Goal: Task Accomplishment & Management: Complete application form

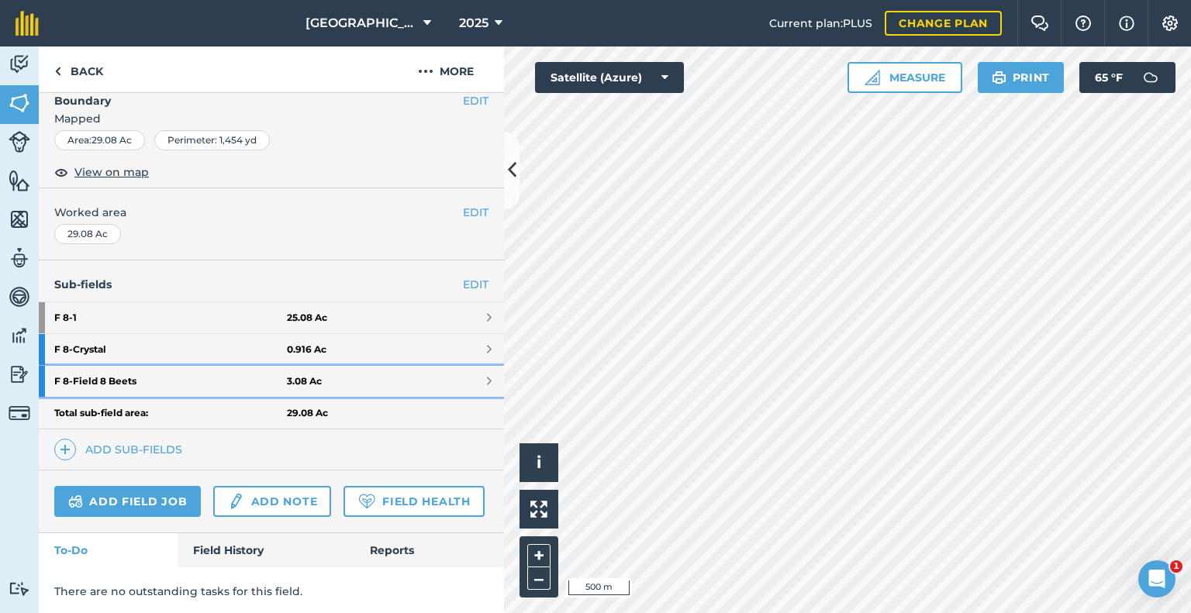
click at [116, 378] on strong "F 8 - Field 8 Beets" at bounding box center [170, 381] width 233 height 31
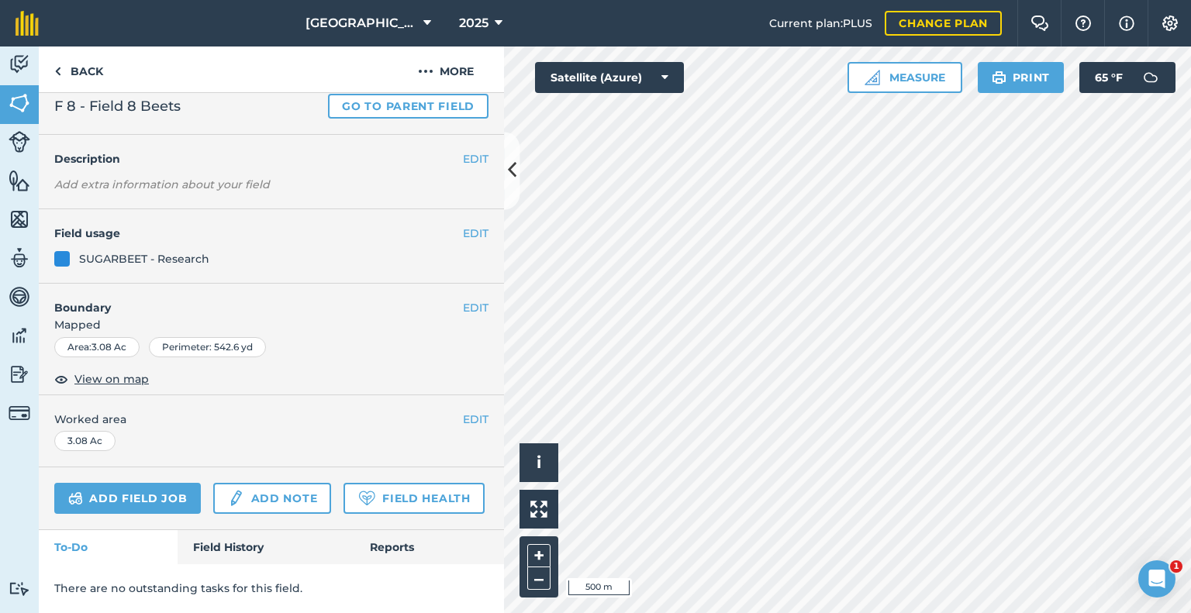
scroll to position [85, 0]
click at [137, 483] on link "Add field job" at bounding box center [127, 498] width 147 height 31
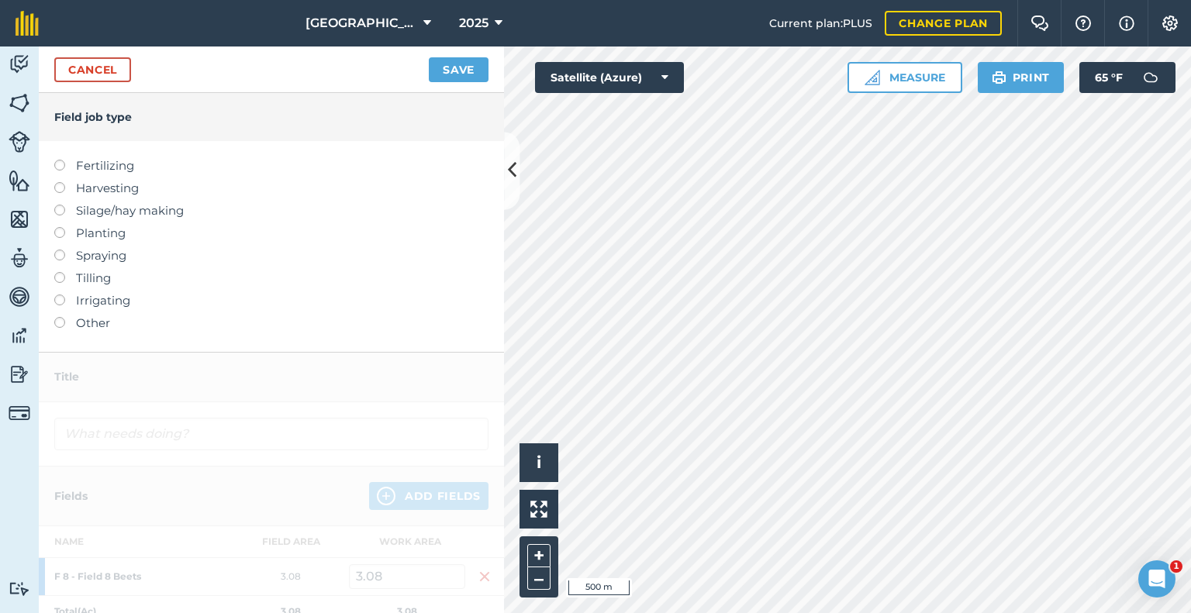
click at [78, 257] on label "Spraying" at bounding box center [271, 256] width 434 height 19
type input "Spraying"
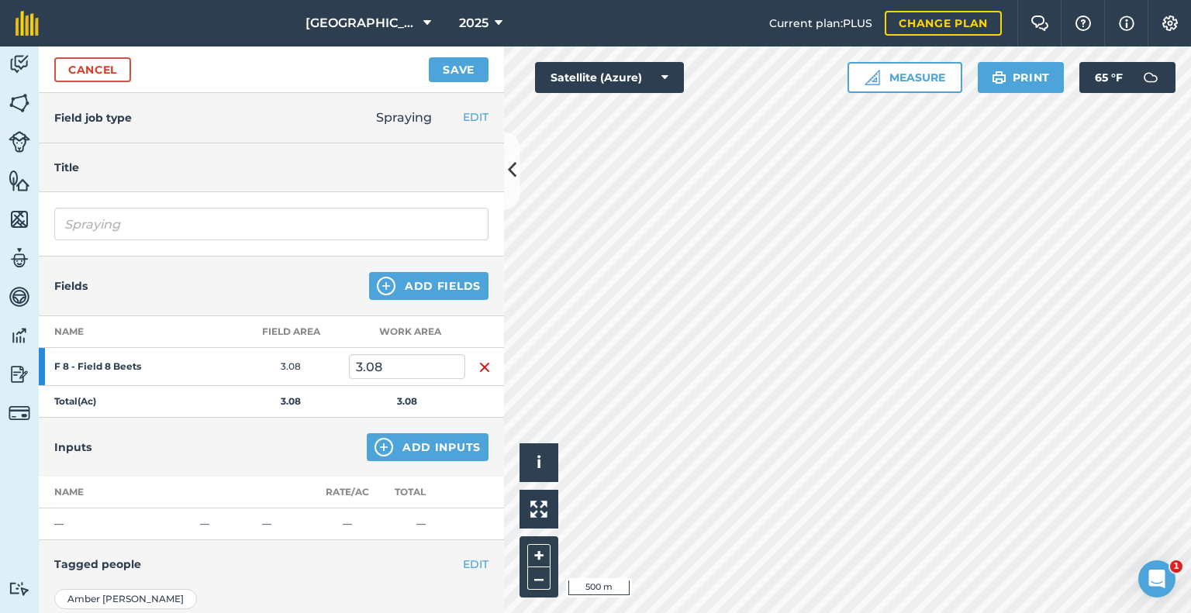
scroll to position [171, 0]
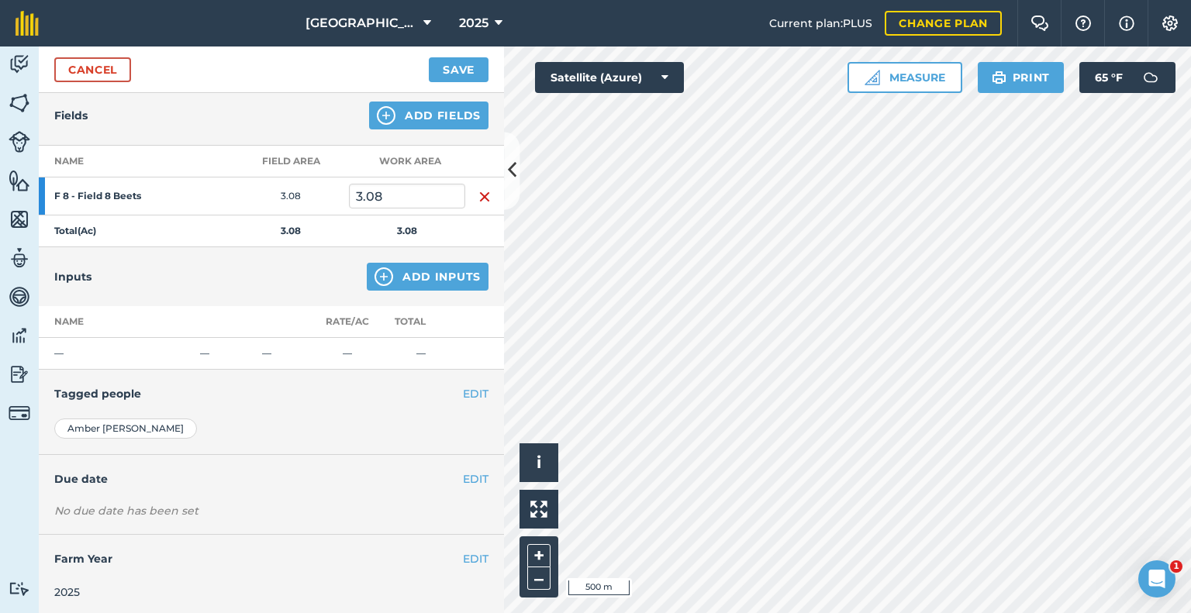
click at [444, 325] on th "Total" at bounding box center [420, 322] width 89 height 32
click at [403, 325] on th "Total" at bounding box center [420, 322] width 89 height 32
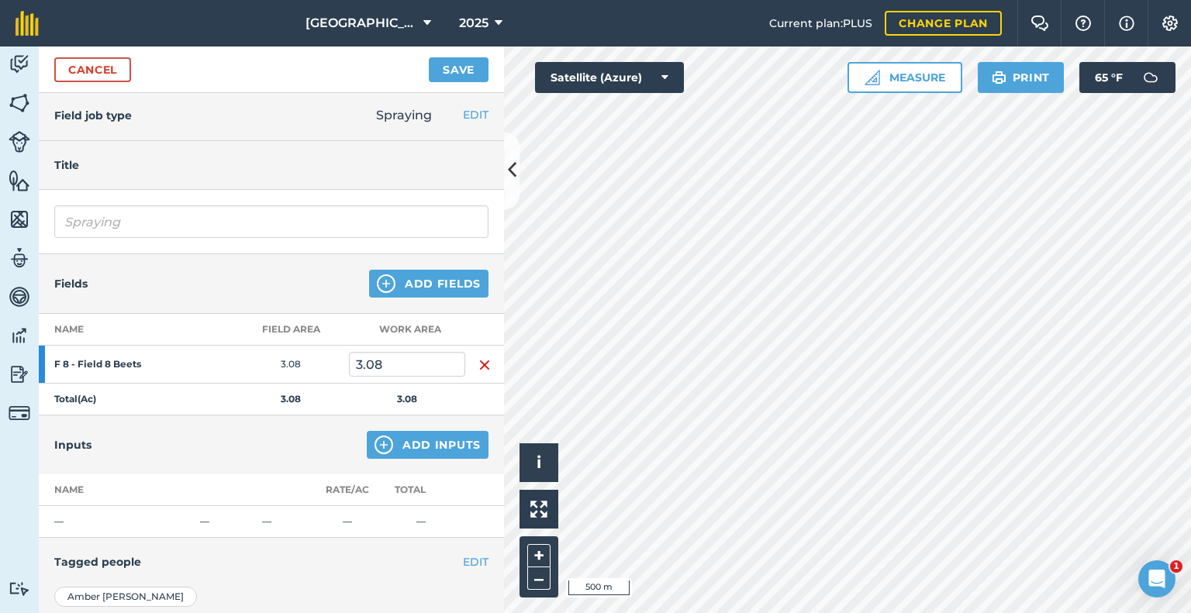
scroll to position [0, 0]
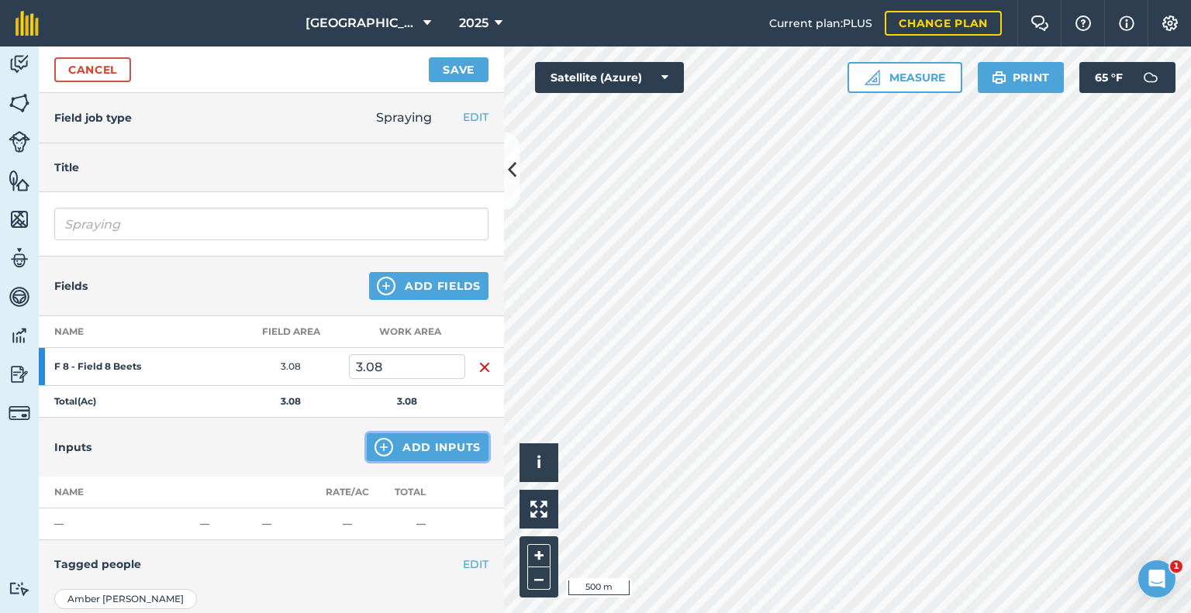
click at [419, 437] on button "Add Inputs" at bounding box center [428, 447] width 122 height 28
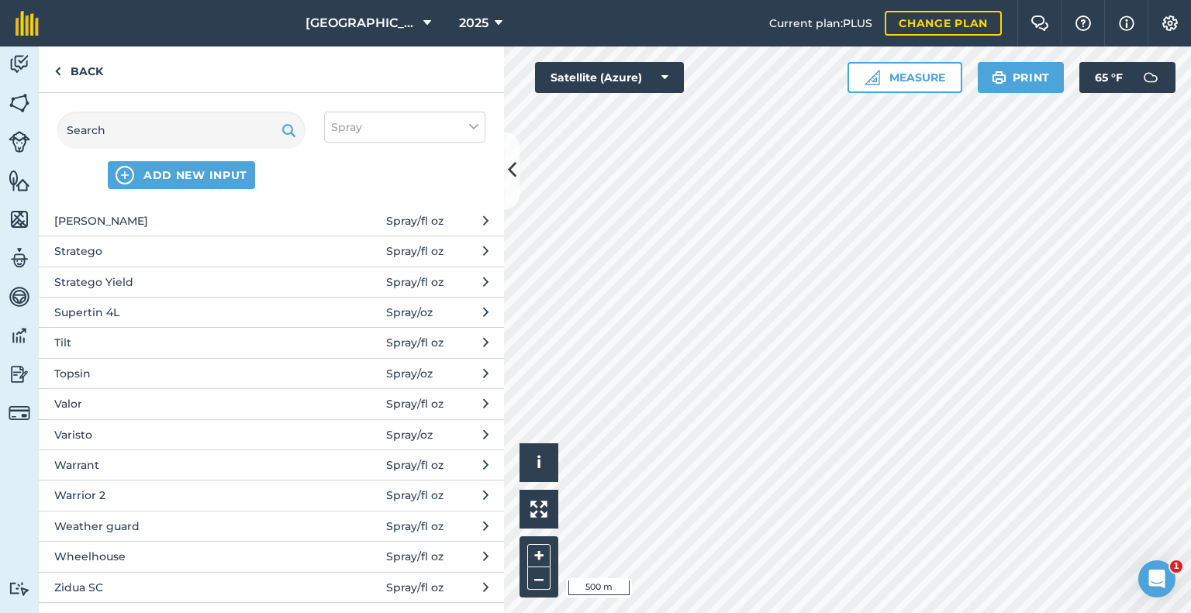
scroll to position [1223, 0]
click at [136, 305] on span "Supertin 4L" at bounding box center [181, 313] width 254 height 17
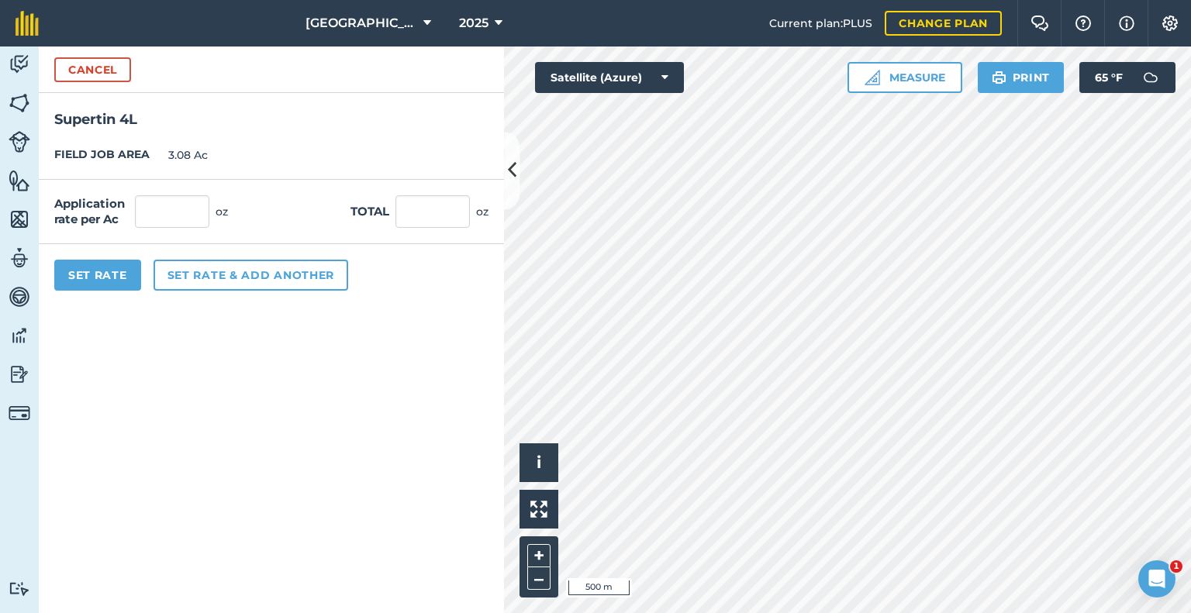
click at [160, 188] on div "Application rate per Ac oz Total oz" at bounding box center [271, 212] width 465 height 64
click at [174, 210] on input "text" at bounding box center [172, 211] width 74 height 33
type input "8"
type input "24.64"
click at [230, 274] on button "Set rate & add another" at bounding box center [251, 275] width 195 height 31
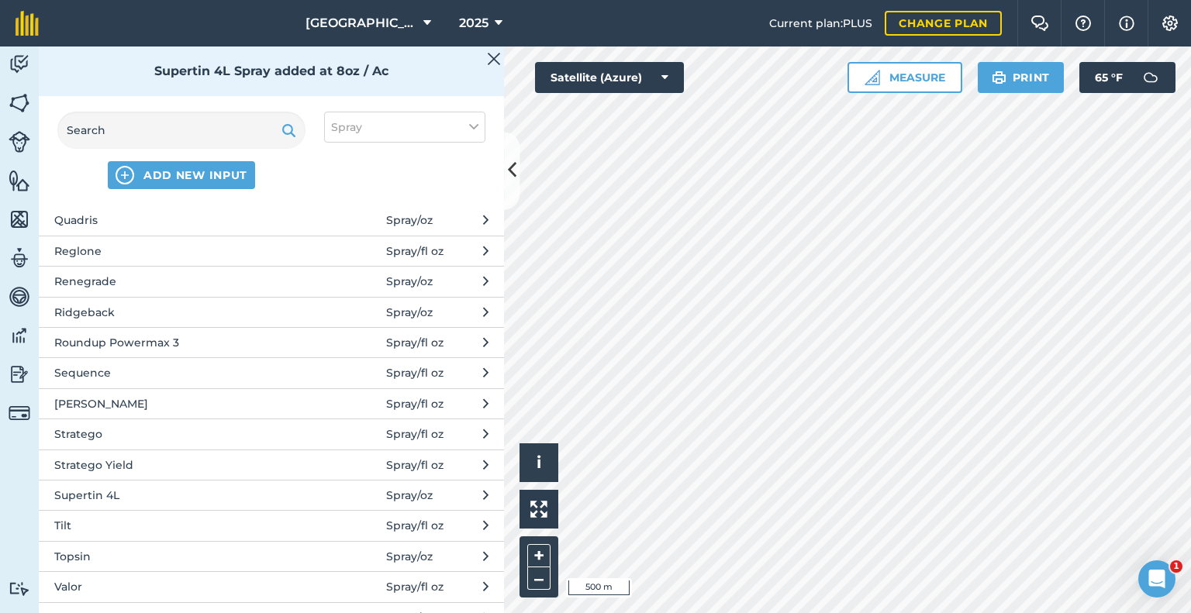
scroll to position [1225, 0]
click at [123, 388] on button "Valor Spray / fl oz" at bounding box center [271, 403] width 465 height 30
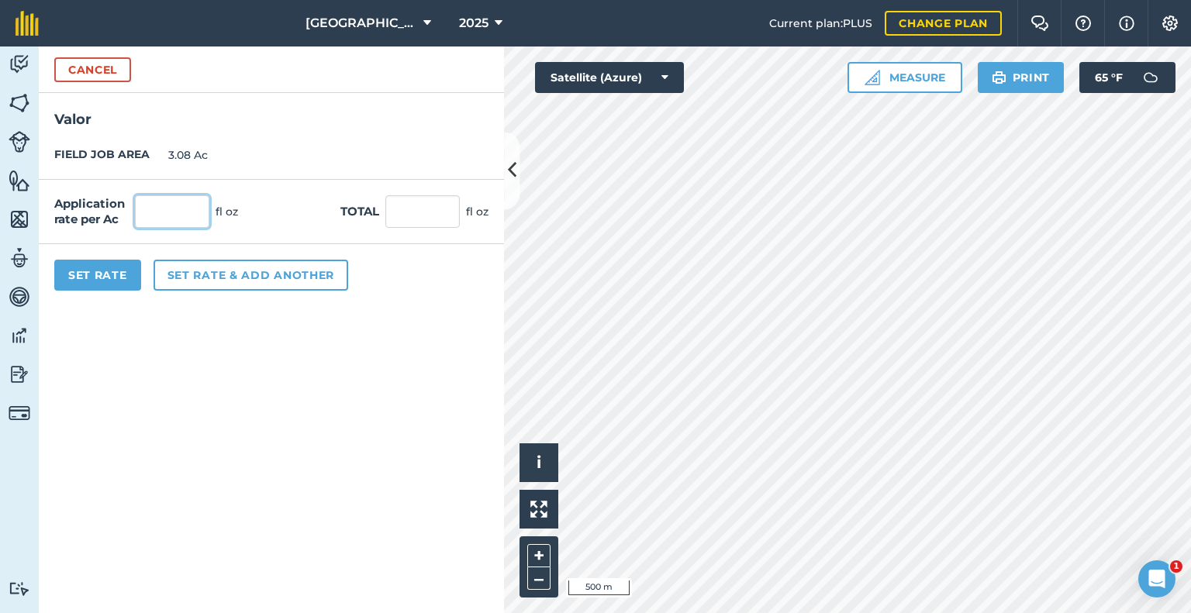
click at [174, 207] on input "text" at bounding box center [172, 211] width 74 height 33
type input "10"
type input "30.8"
click at [109, 273] on button "Set Rate" at bounding box center [97, 275] width 87 height 31
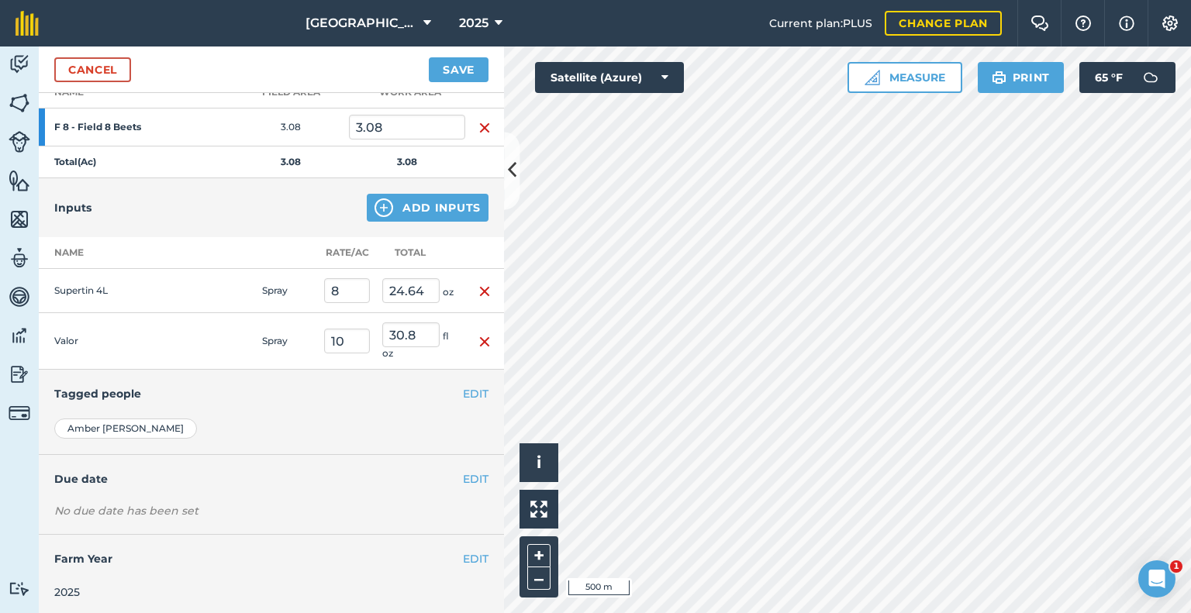
scroll to position [0, 0]
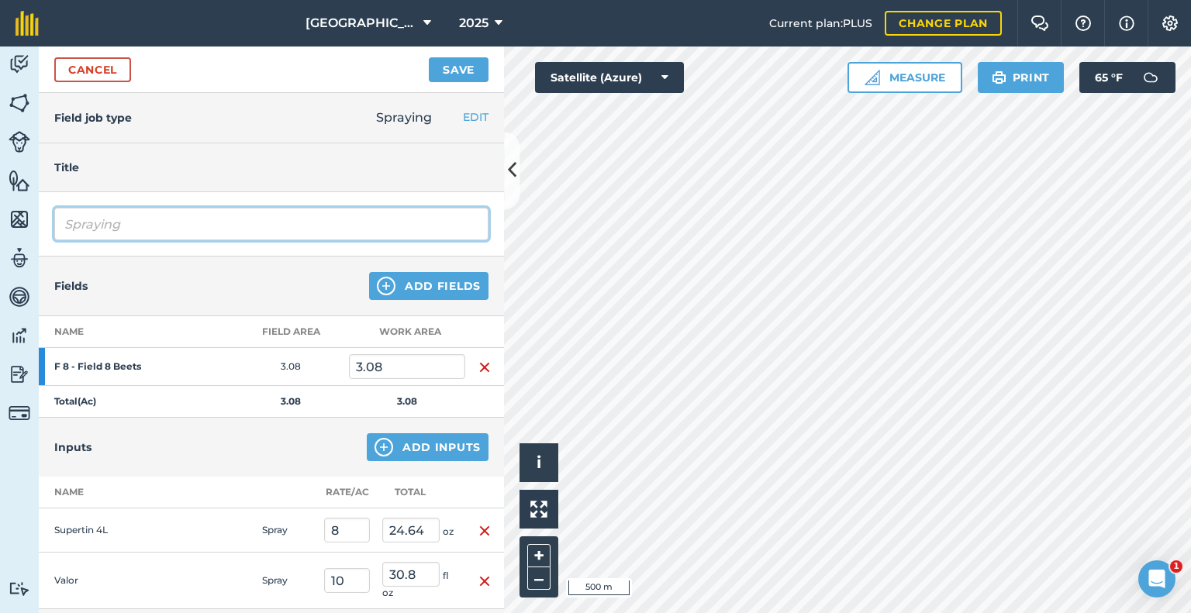
click at [144, 229] on input "Spraying" at bounding box center [271, 224] width 434 height 33
type input "S"
click at [65, 222] on input "Cersopora Treatment 2" at bounding box center [271, 224] width 434 height 33
click at [92, 229] on input "Cersopora Treatment 2" at bounding box center [271, 224] width 434 height 33
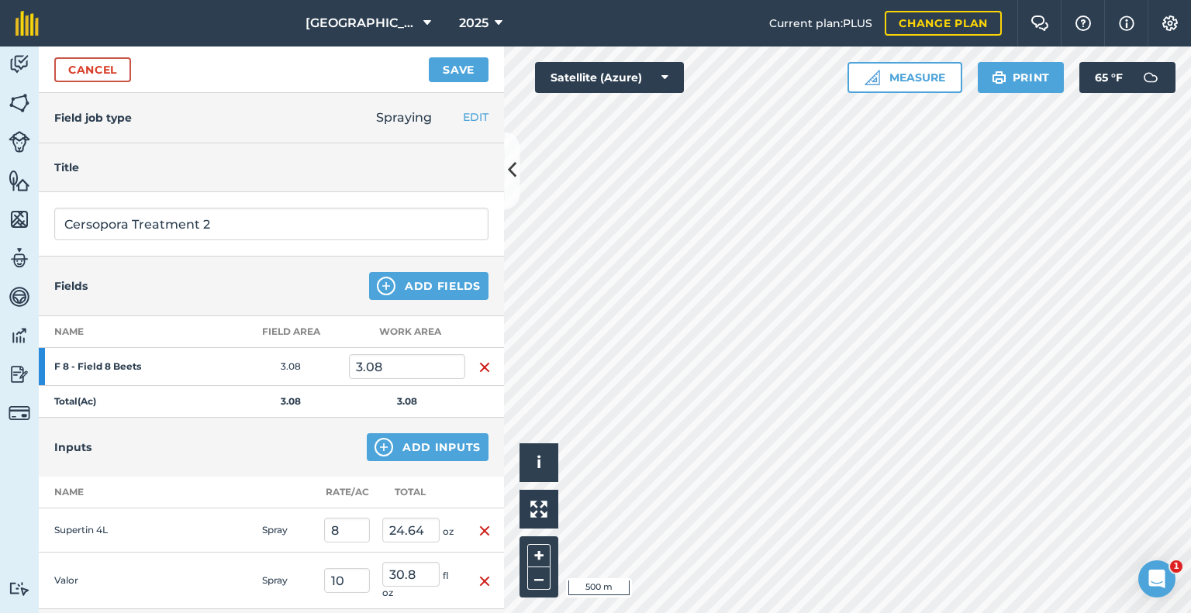
drag, startPoint x: 92, startPoint y: 229, endPoint x: 83, endPoint y: 241, distance: 14.9
click at [83, 241] on div "Cersopora Treatment 2" at bounding box center [271, 224] width 465 height 64
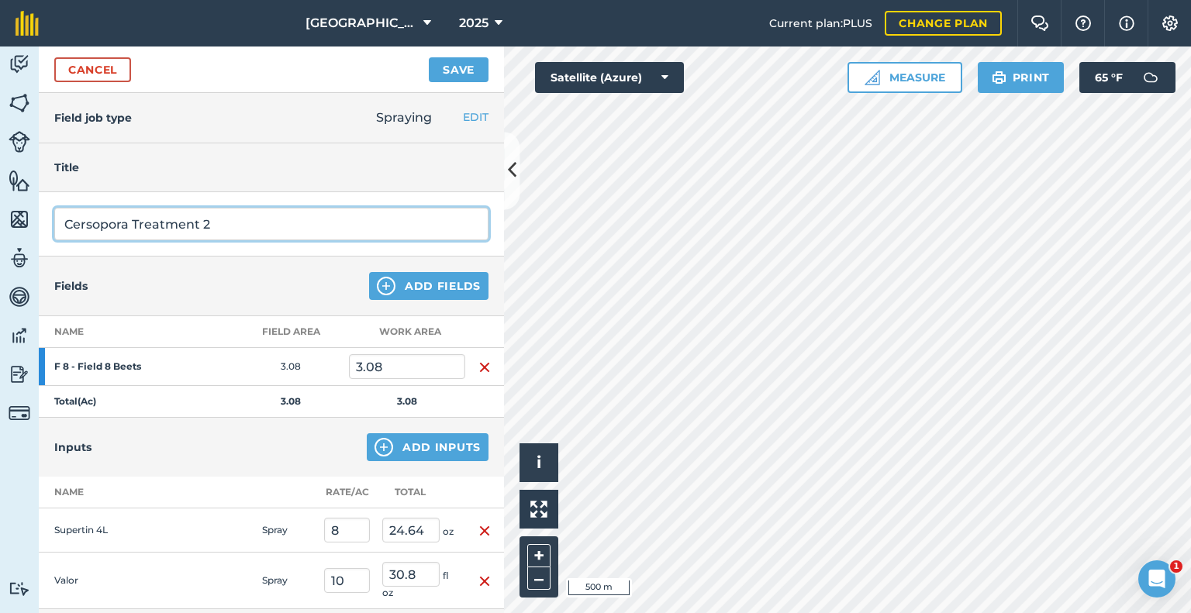
click at [98, 224] on input "Cersopora Treatment 2" at bounding box center [271, 224] width 434 height 33
click at [98, 224] on input "Cerpora Treatment 2" at bounding box center [271, 224] width 434 height 33
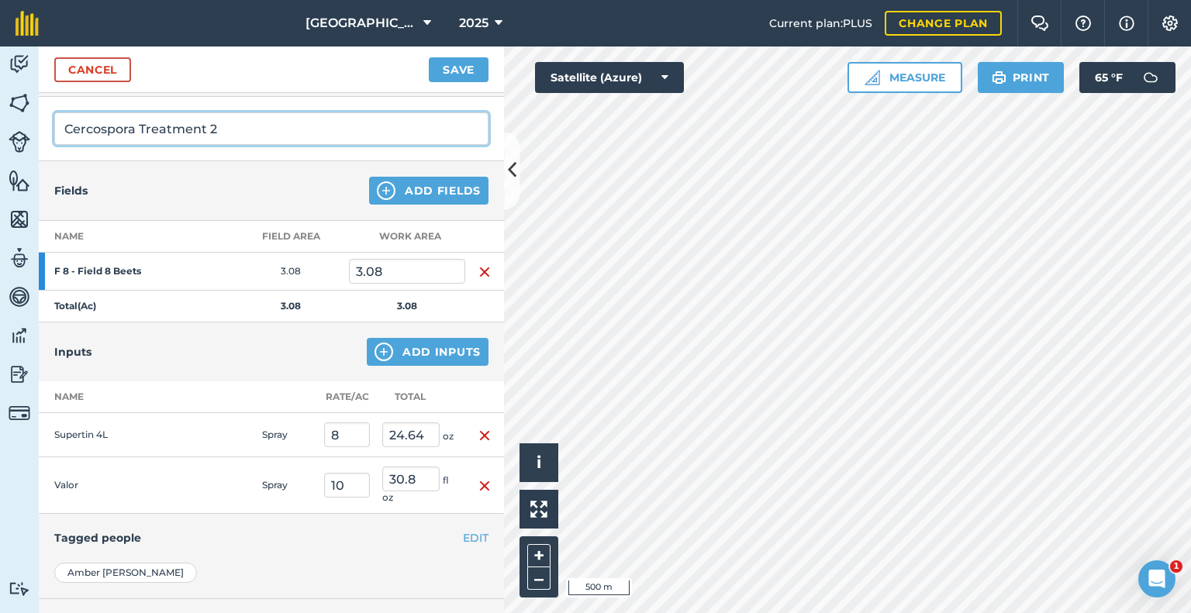
scroll to position [109, 0]
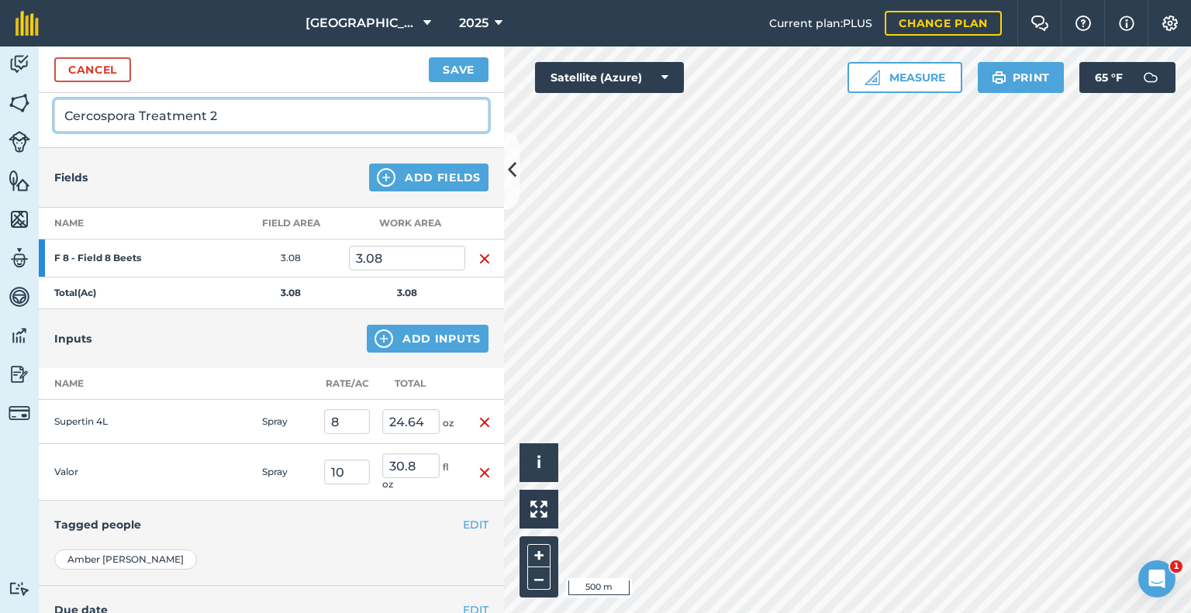
click at [93, 117] on input "Cercospora Treatment 2" at bounding box center [271, 115] width 434 height 33
click at [89, 120] on input "Cercospora Treatment 2" at bounding box center [271, 115] width 434 height 33
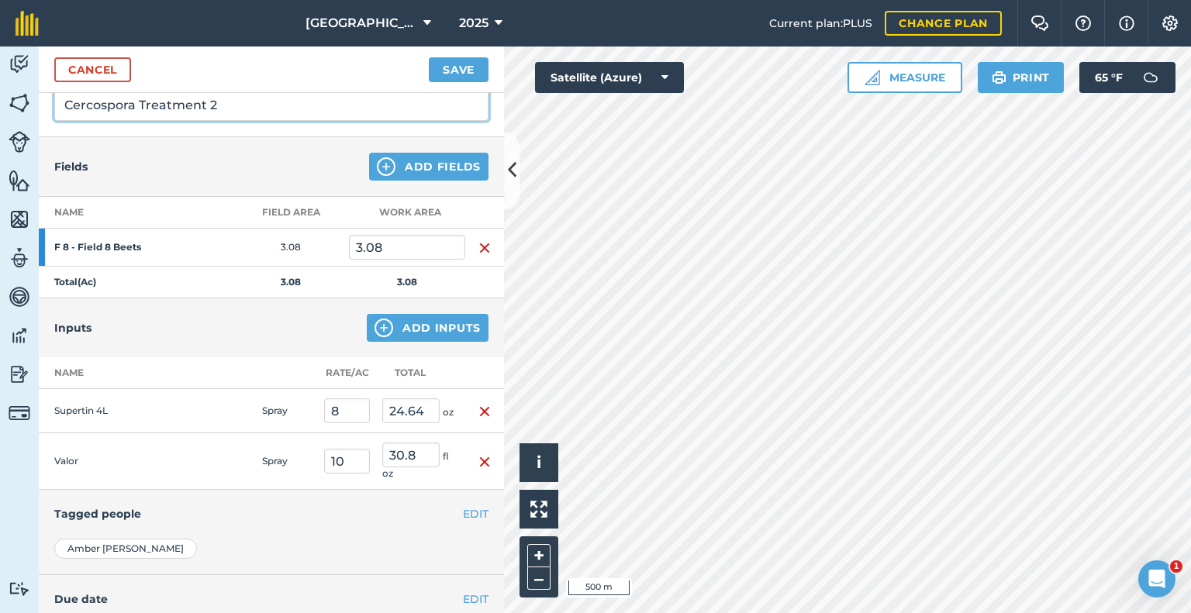
scroll to position [240, 0]
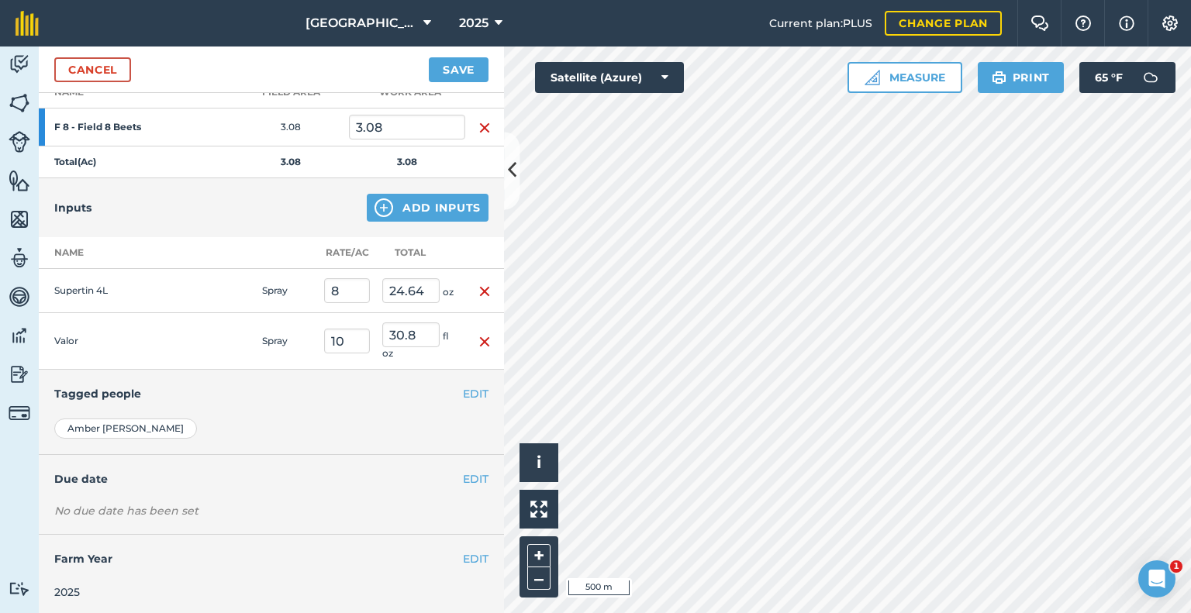
type input "Cercospora Treatment 2"
click at [463, 388] on button "EDIT" at bounding box center [476, 393] width 26 height 17
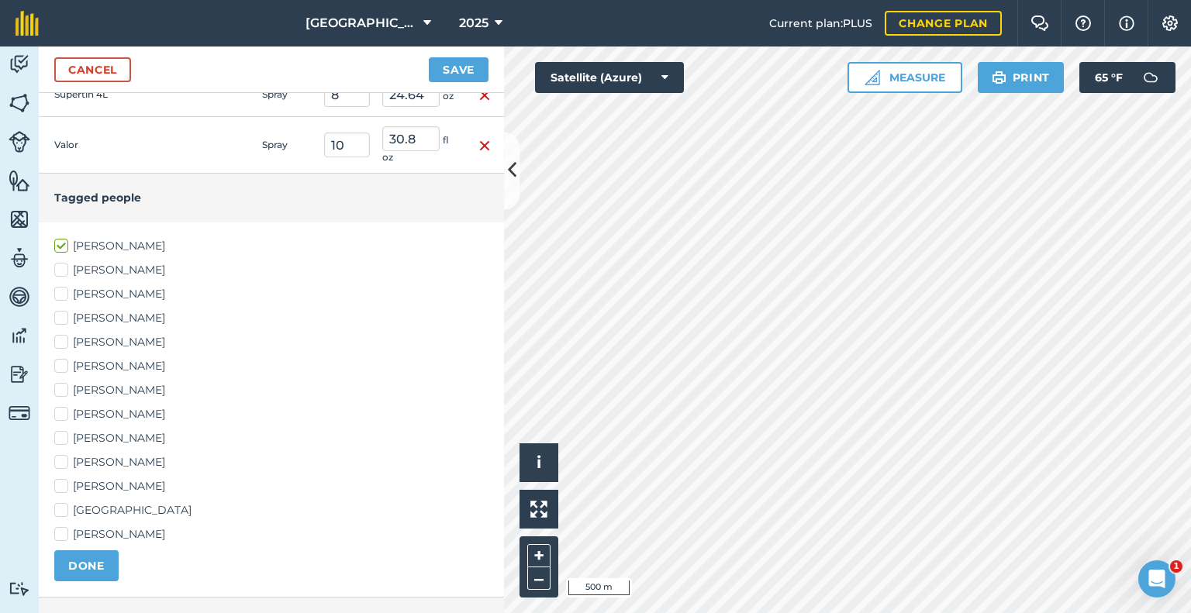
scroll to position [435, 0]
click at [59, 288] on label "[PERSON_NAME]" at bounding box center [271, 295] width 434 height 16
click at [59, 288] on input "[PERSON_NAME]" at bounding box center [59, 292] width 10 height 10
checkbox input "true"
click at [63, 383] on label "[PERSON_NAME]" at bounding box center [271, 391] width 434 height 16
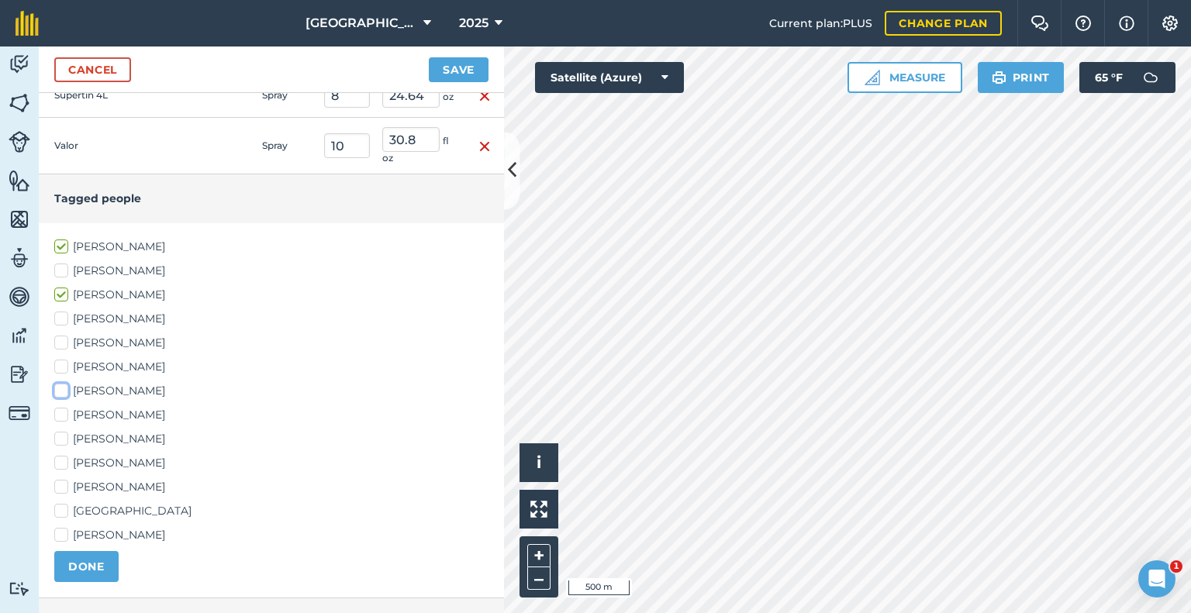
click at [63, 383] on input "[PERSON_NAME]" at bounding box center [59, 388] width 10 height 10
checkbox input "true"
click at [86, 564] on button "DONE" at bounding box center [86, 566] width 64 height 31
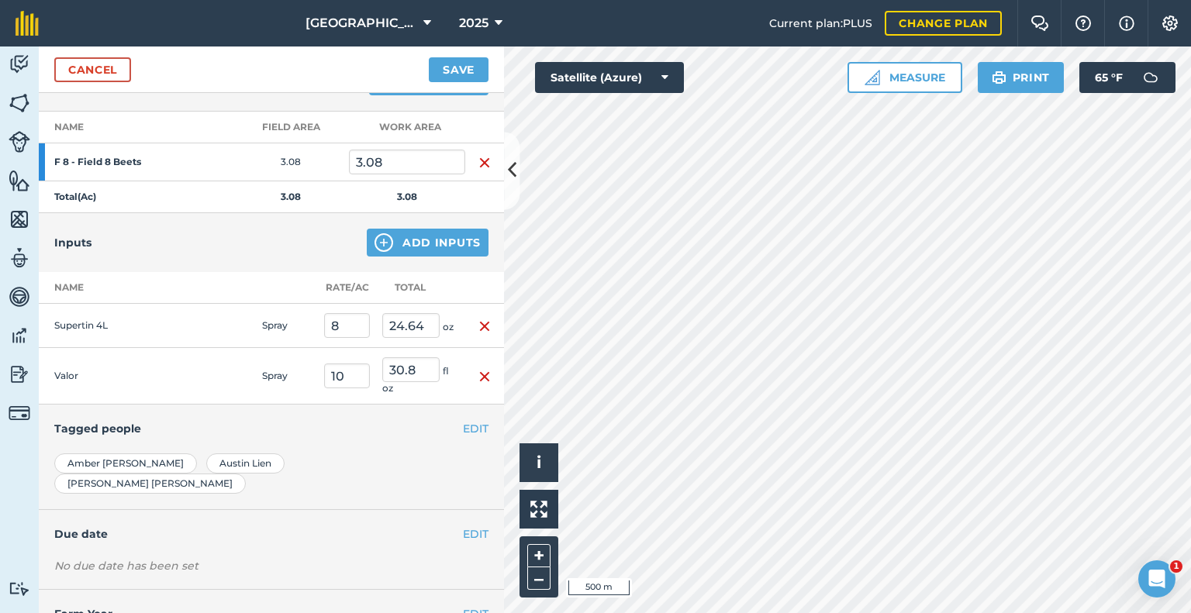
scroll to position [0, 0]
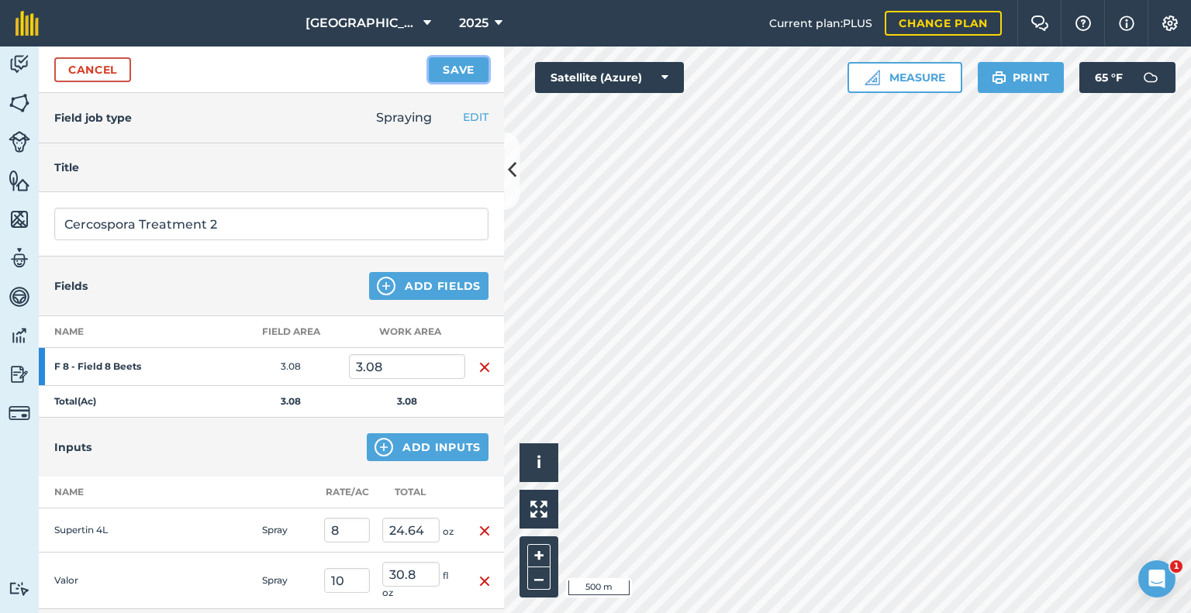
click at [481, 67] on button "Save" at bounding box center [459, 69] width 60 height 25
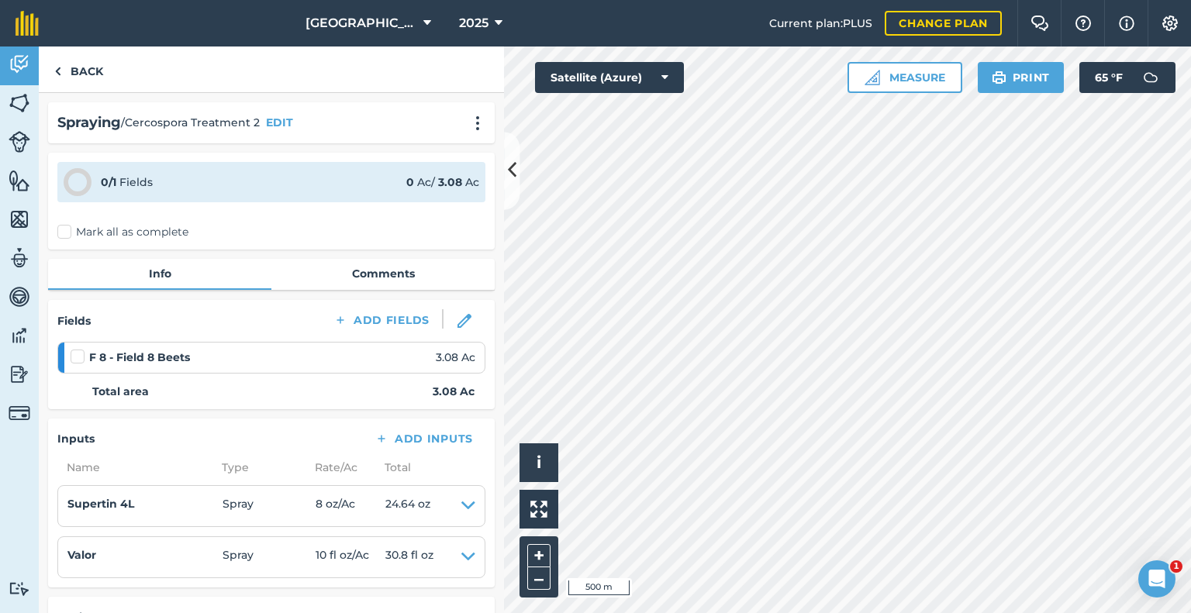
click at [68, 226] on label "Mark all as complete" at bounding box center [122, 232] width 131 height 16
click at [67, 226] on input "Mark all as complete" at bounding box center [62, 229] width 10 height 10
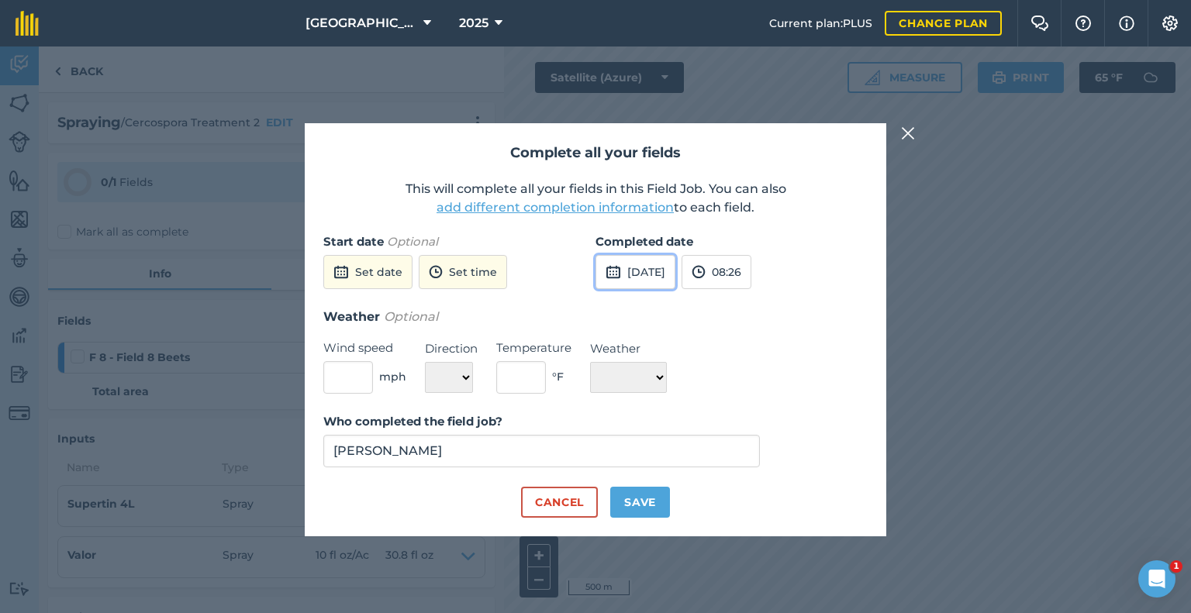
click at [673, 274] on button "[DATE]" at bounding box center [635, 272] width 80 height 34
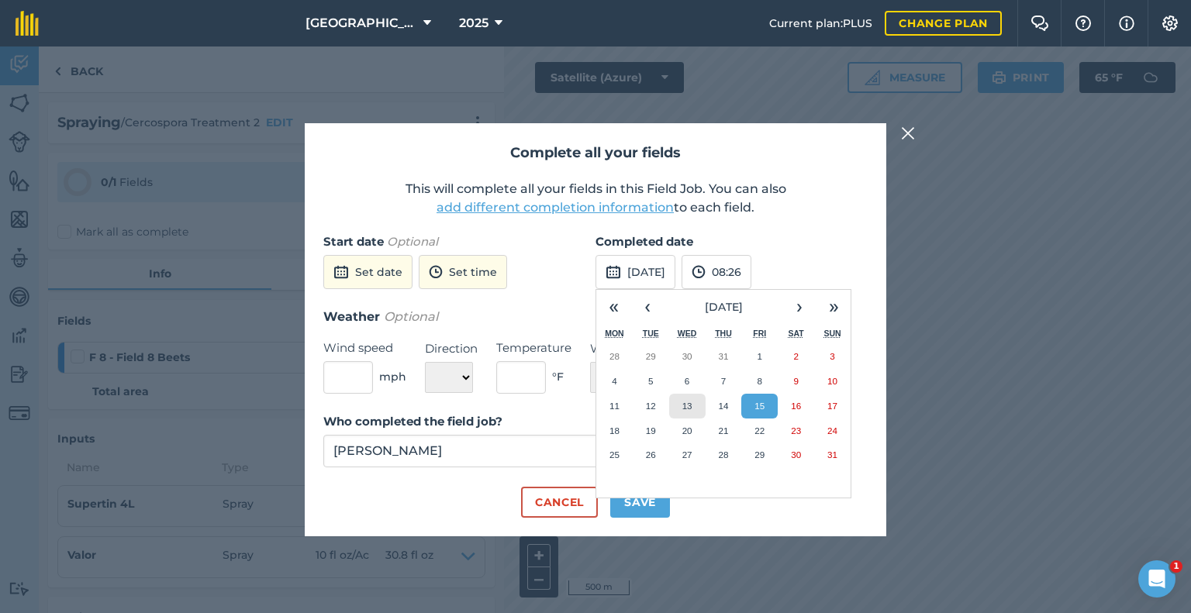
click at [702, 415] on button "13" at bounding box center [687, 406] width 36 height 25
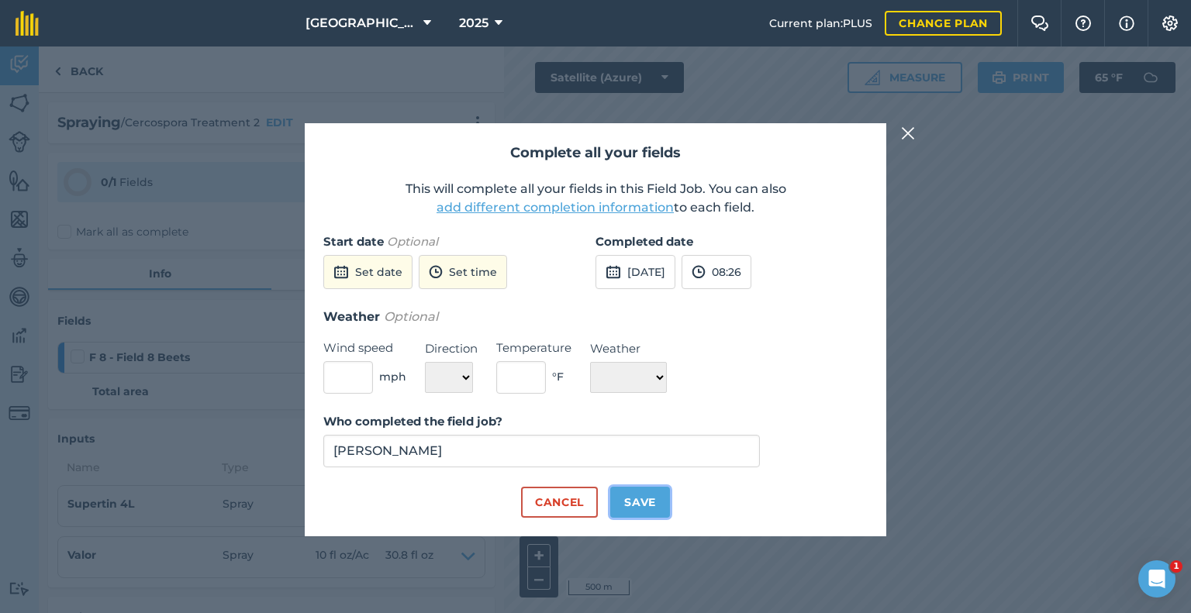
click at [650, 504] on button "Save" at bounding box center [640, 502] width 60 height 31
checkbox input "true"
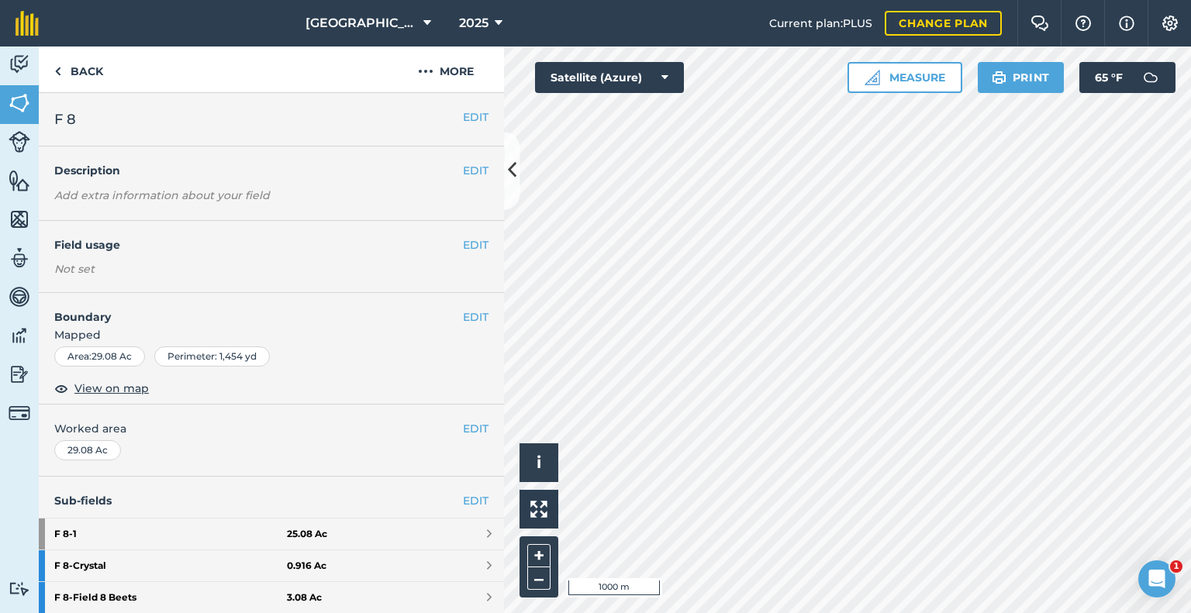
scroll to position [259, 0]
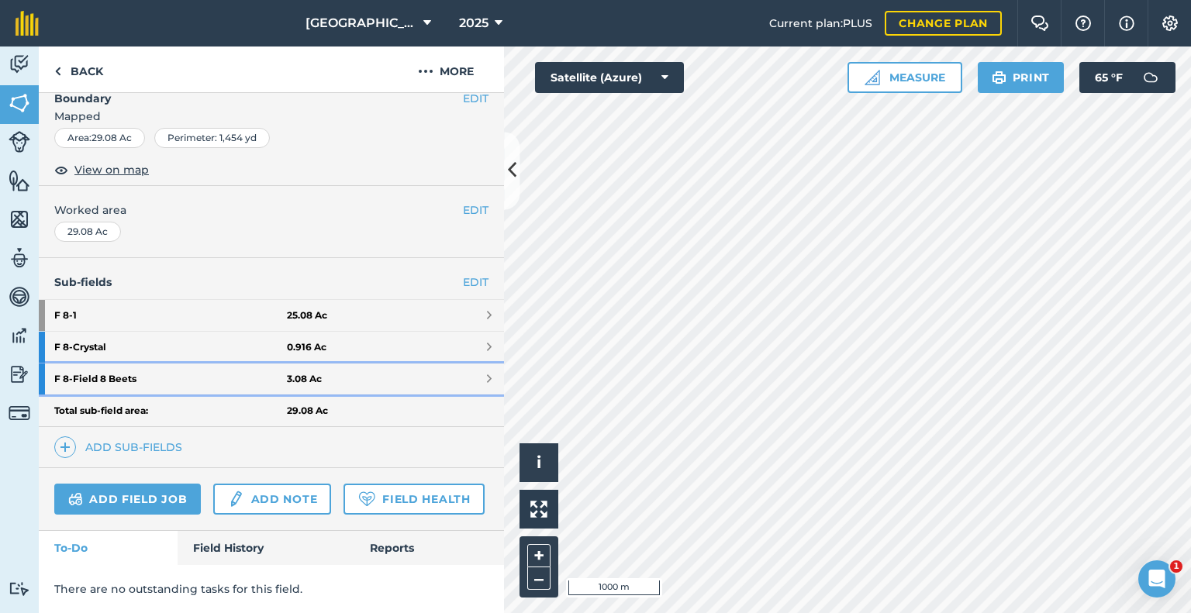
click at [119, 364] on strong "F 8 - Field 8 Beets" at bounding box center [170, 379] width 233 height 31
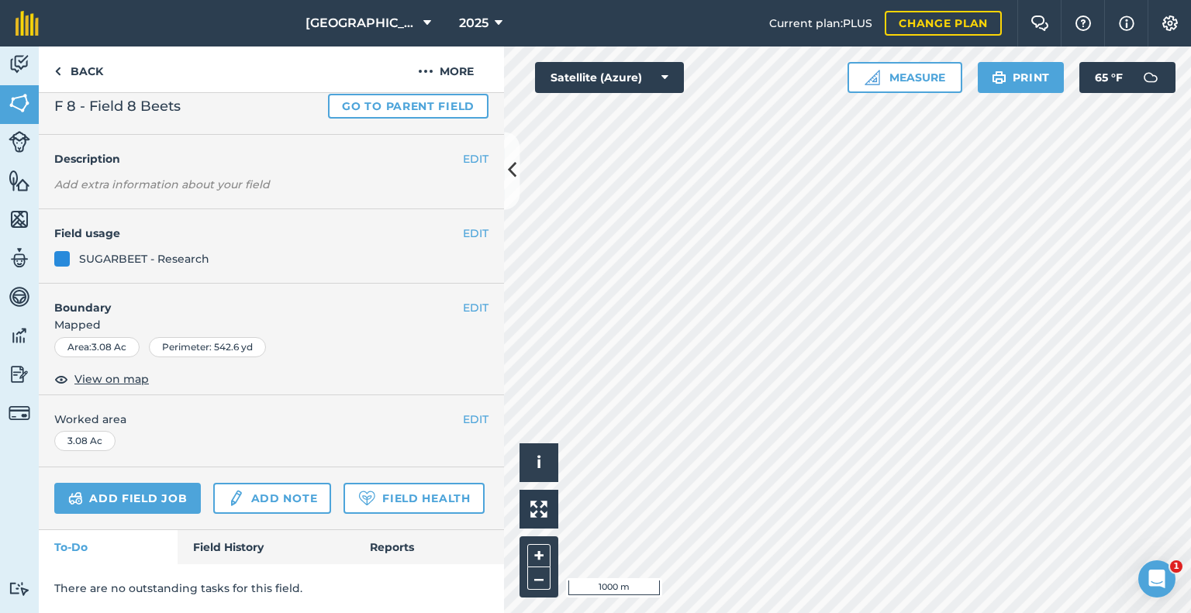
scroll to position [85, 0]
click at [219, 557] on link "Field History" at bounding box center [266, 547] width 176 height 34
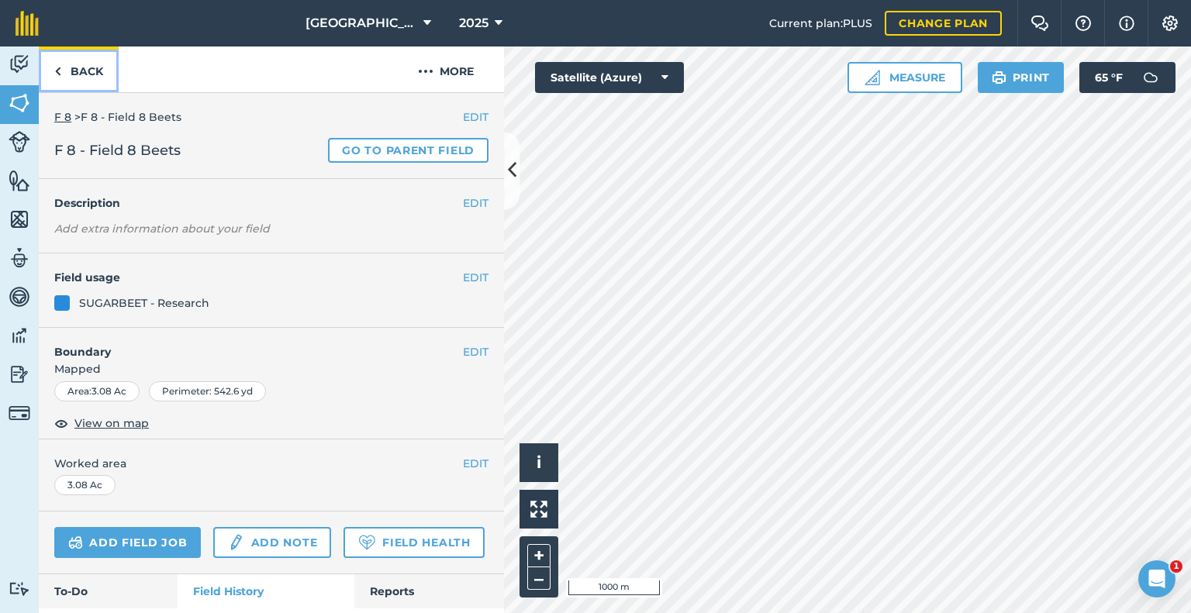
click at [64, 71] on link "Back" at bounding box center [79, 70] width 80 height 46
